Goal: Transaction & Acquisition: Purchase product/service

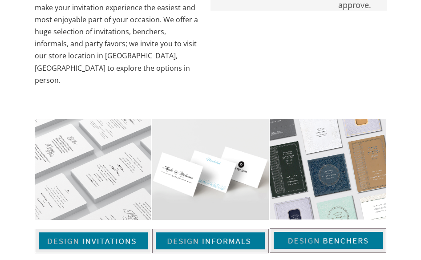
scroll to position [579, 0]
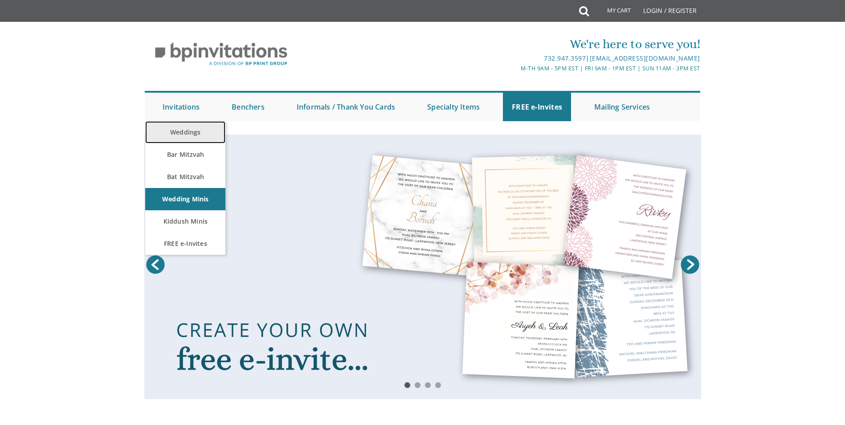
click at [184, 135] on link "Weddings" at bounding box center [185, 132] width 80 height 22
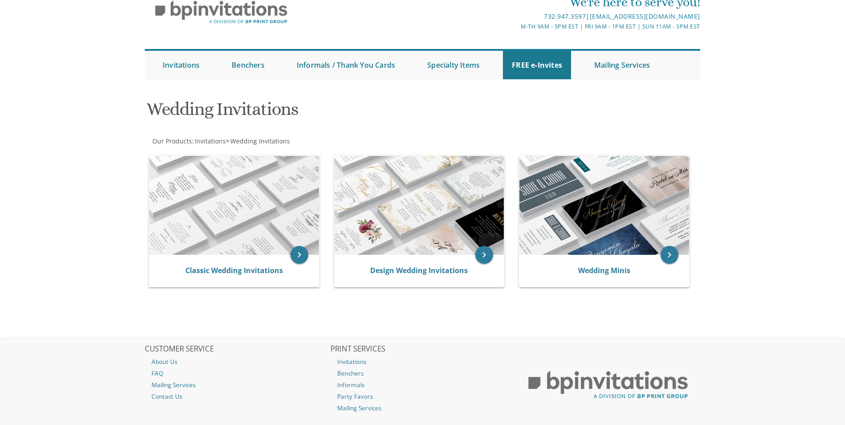
scroll to position [89, 0]
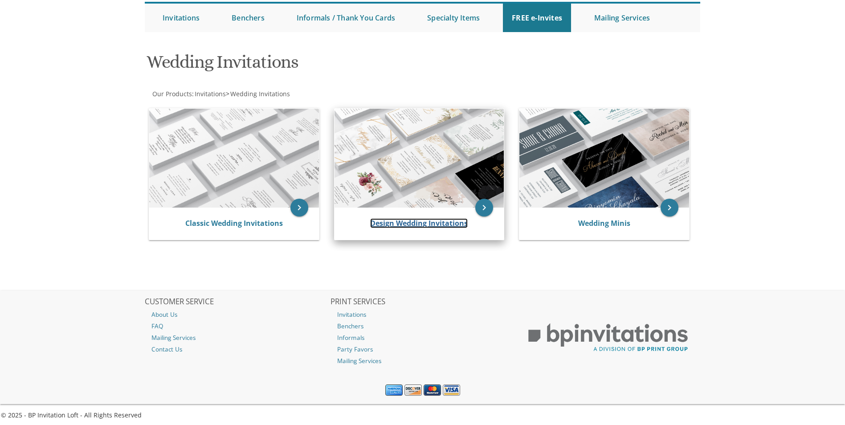
click at [427, 225] on link "Design Wedding Invitations" at bounding box center [419, 223] width 98 height 10
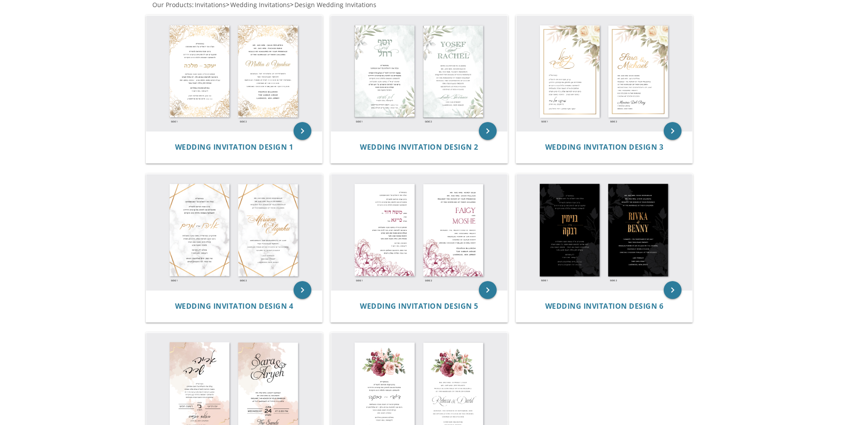
scroll to position [134, 0]
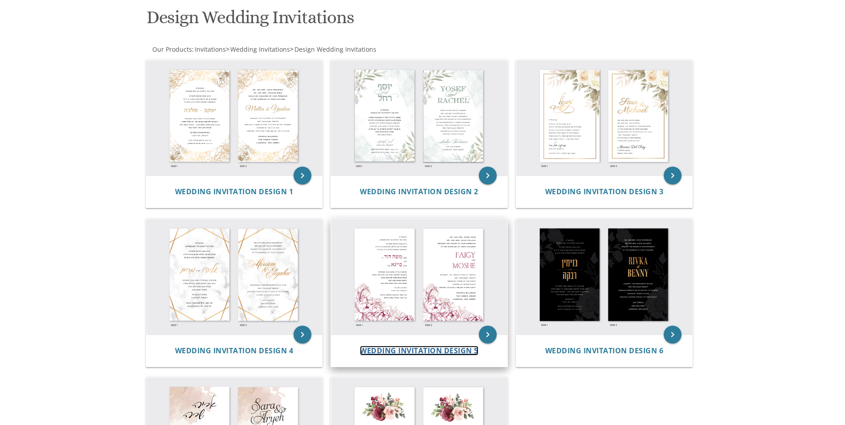
click at [406, 353] on span "Wedding Invitation Design 5" at bounding box center [419, 351] width 118 height 10
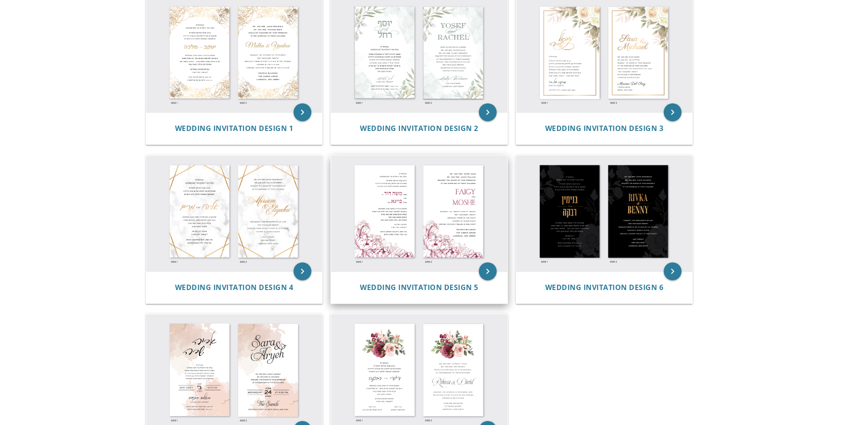
scroll to position [223, 0]
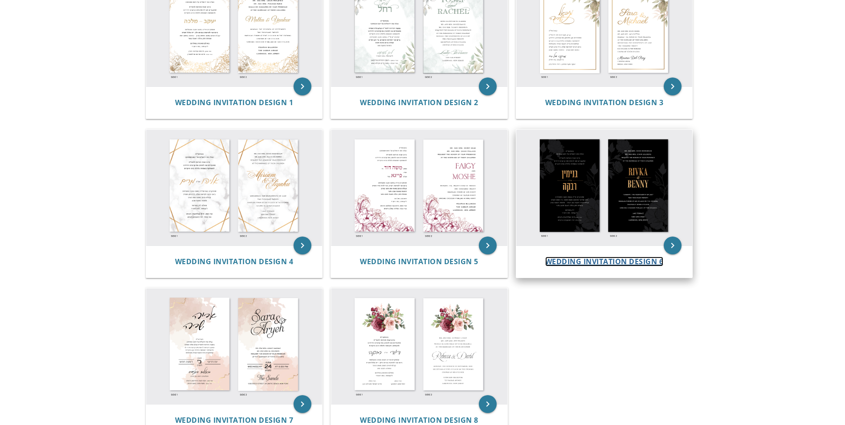
click at [600, 261] on span "Wedding Invitation Design 6" at bounding box center [604, 262] width 118 height 10
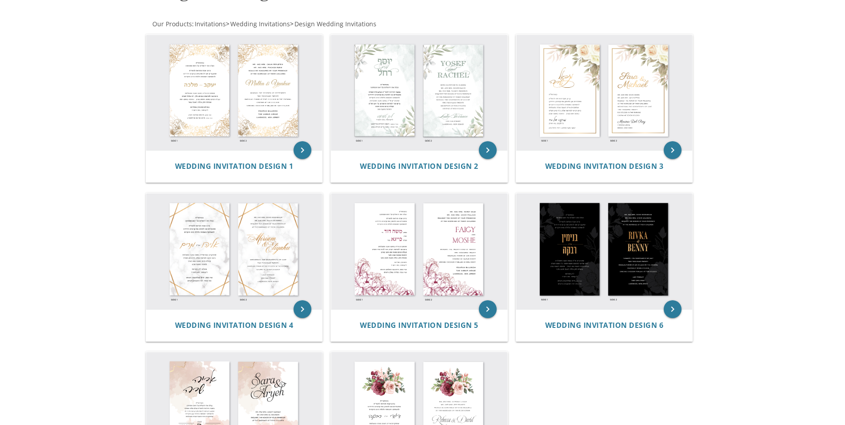
scroll to position [134, 0]
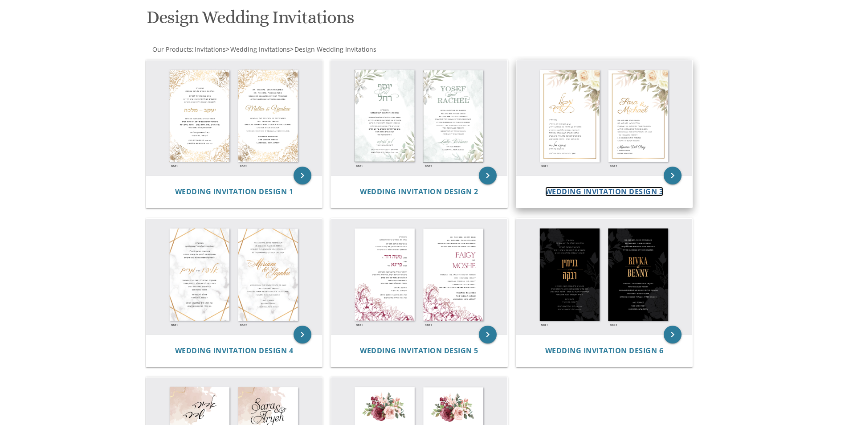
click at [630, 193] on span "Wedding Invitation Design 3" at bounding box center [604, 192] width 118 height 10
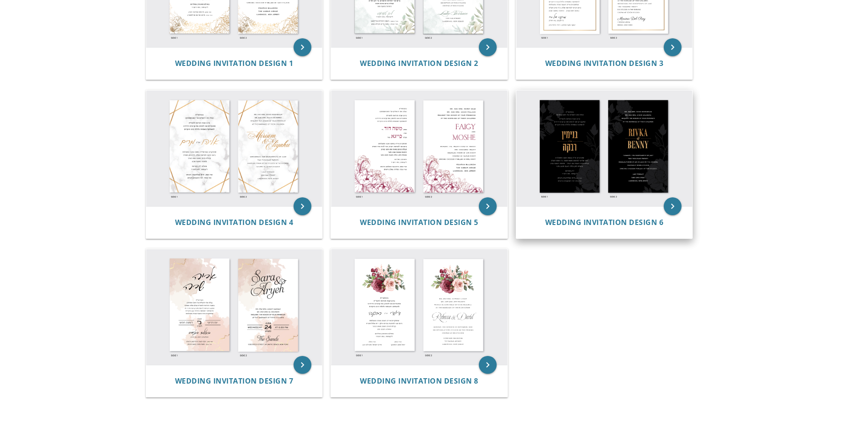
scroll to position [267, 0]
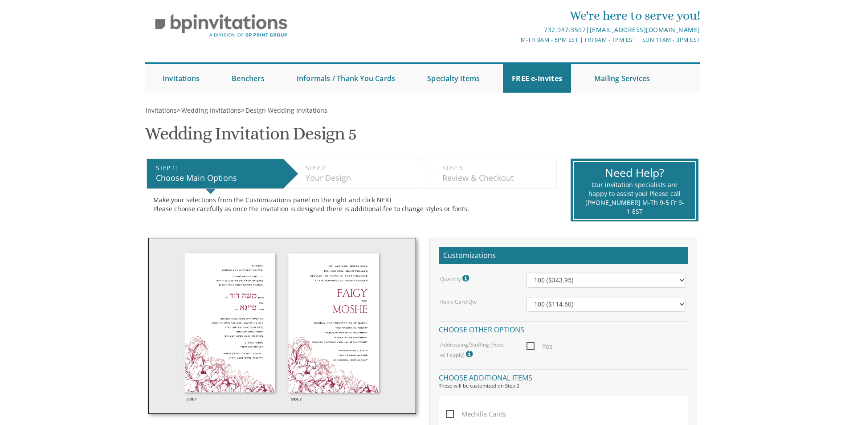
scroll to position [45, 0]
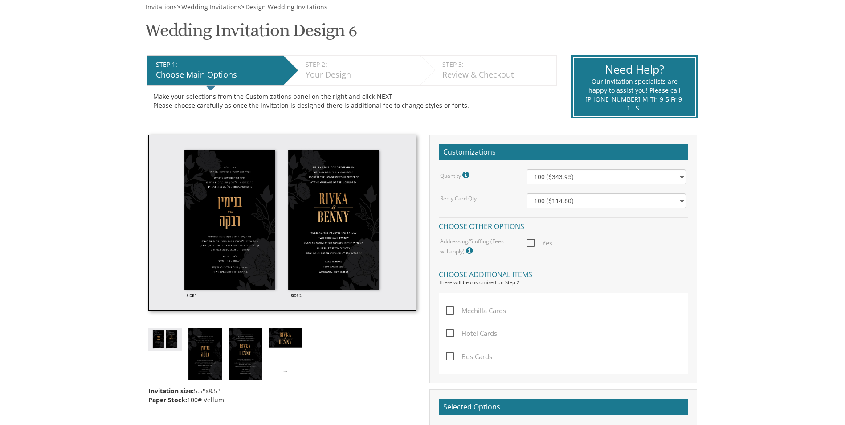
scroll to position [134, 0]
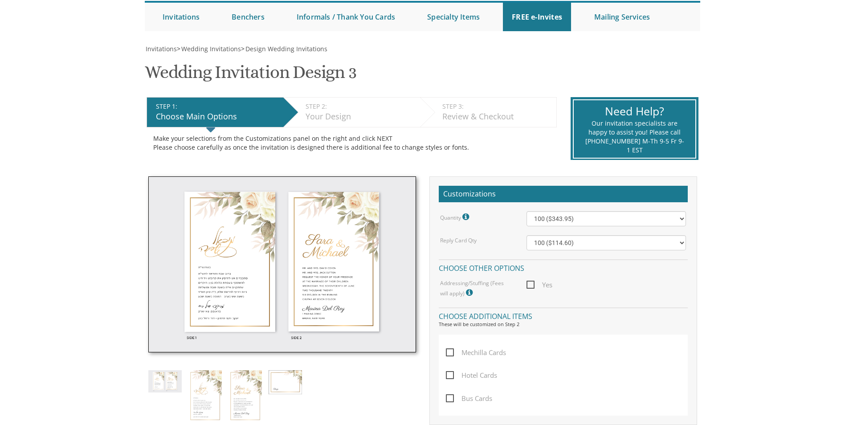
scroll to position [89, 0]
